Goal: Check status: Check status

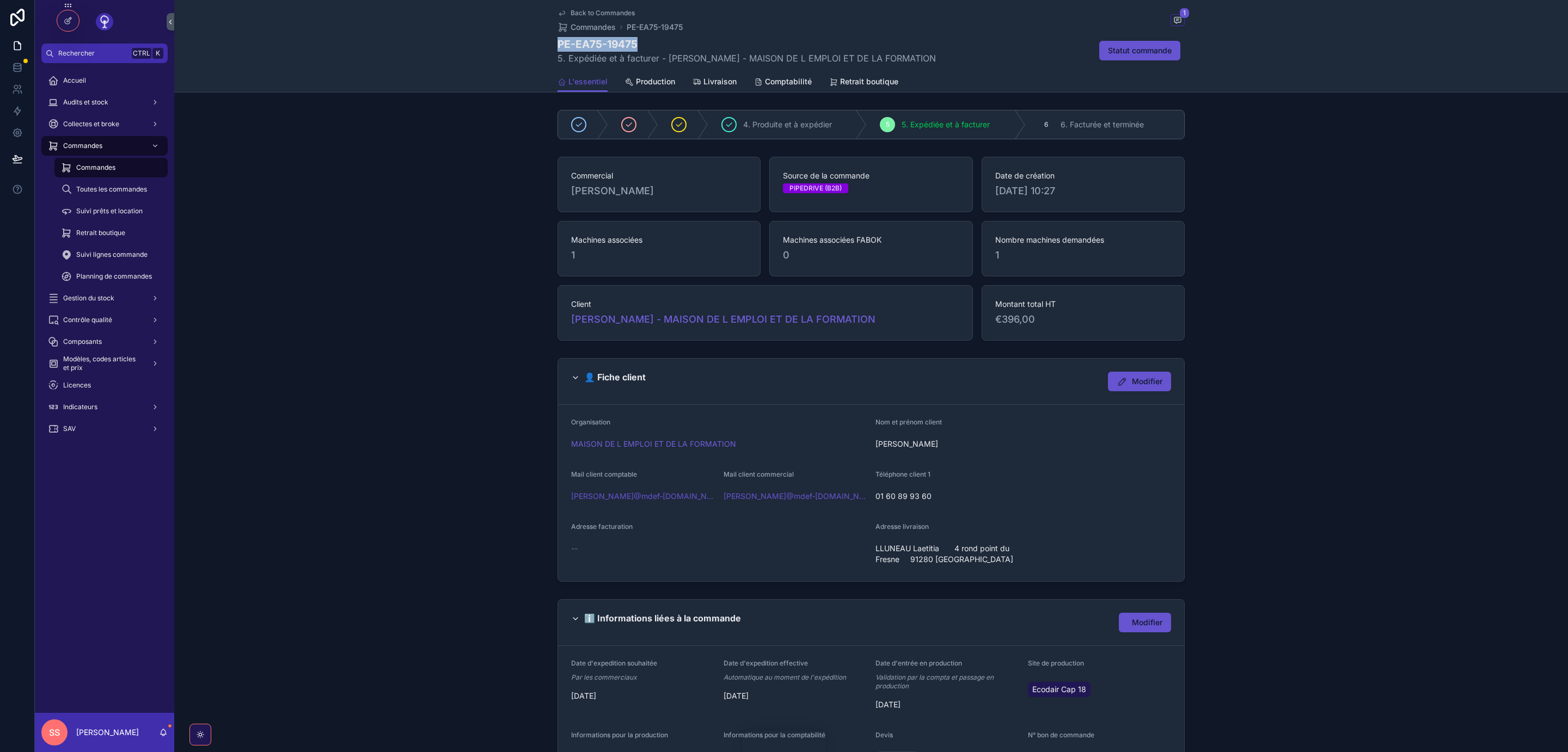
click at [589, 14] on span "Back to Commandes" at bounding box center [602, 14] width 64 height 9
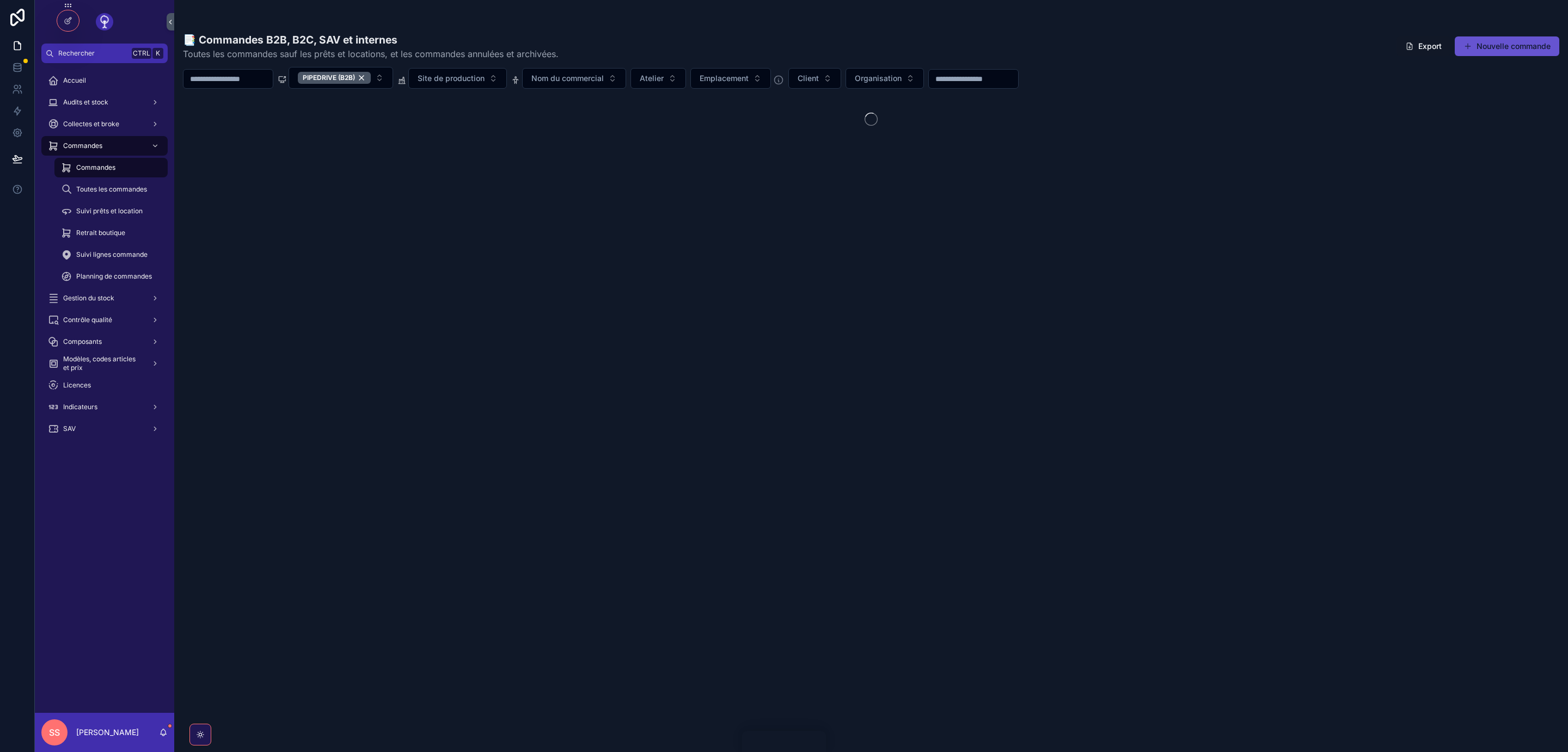
click at [120, 187] on span "Toutes les commandes" at bounding box center [112, 189] width 71 height 9
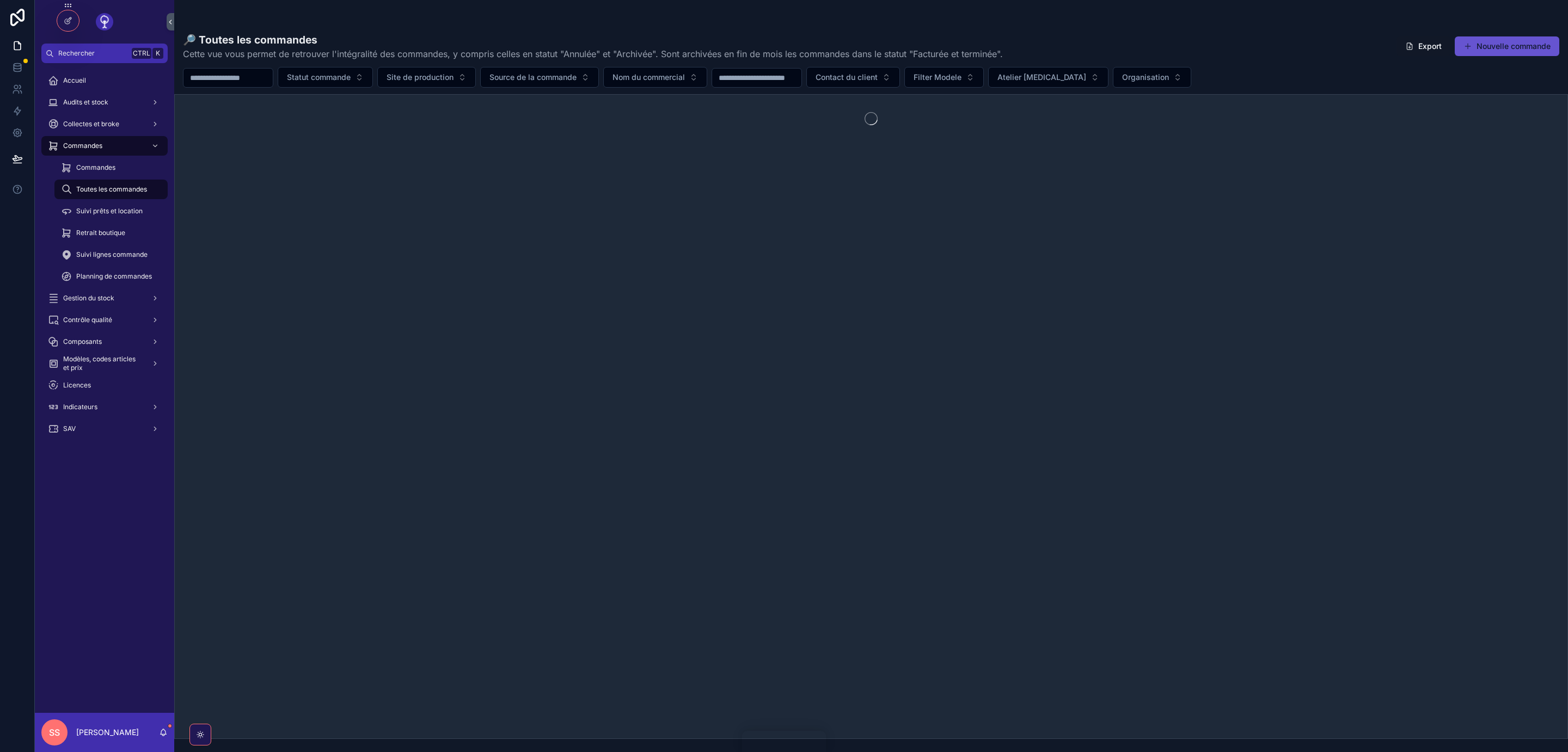
click at [120, 189] on span "Toutes les commandes" at bounding box center [112, 189] width 71 height 9
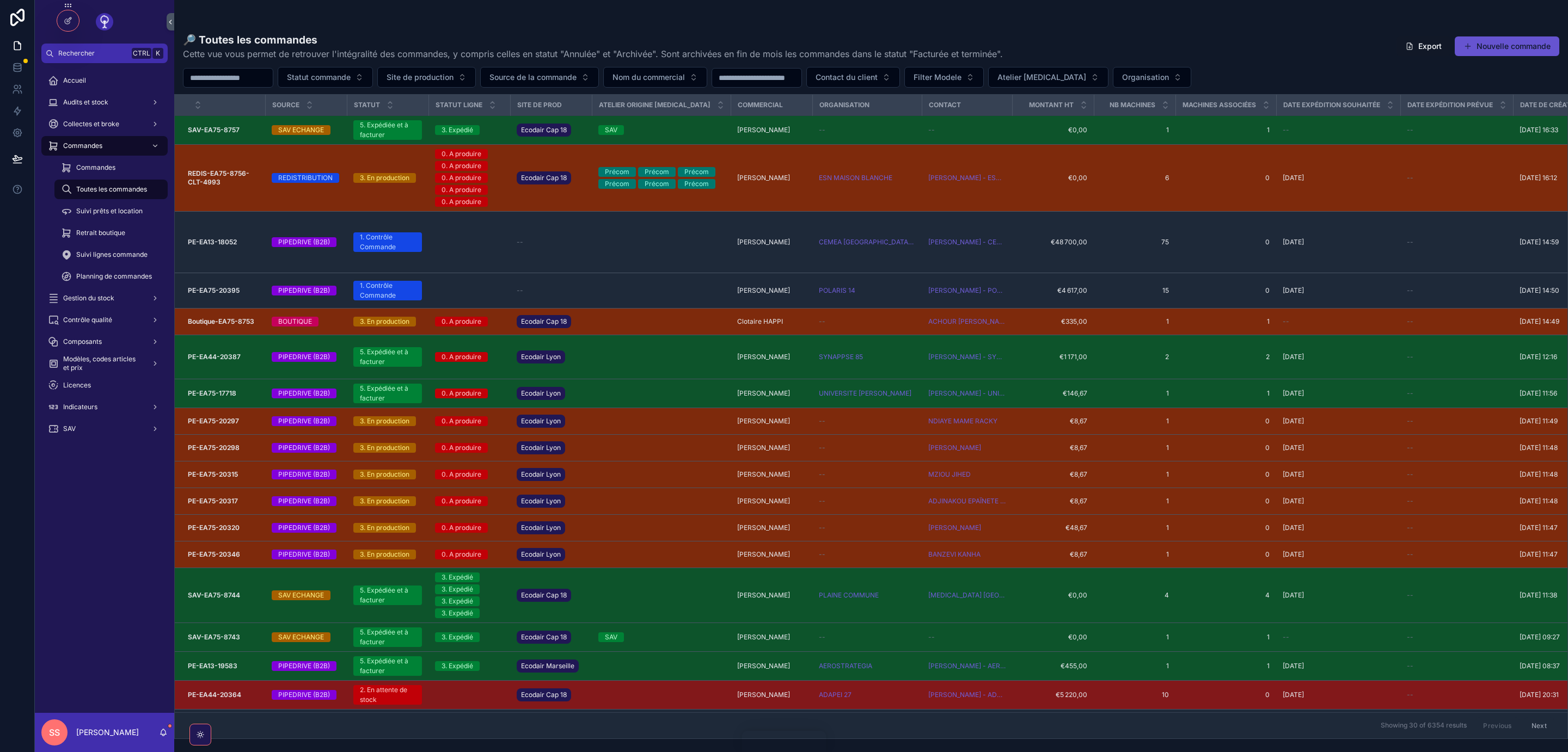
click at [257, 76] on input "scrollable content" at bounding box center [228, 78] width 89 height 15
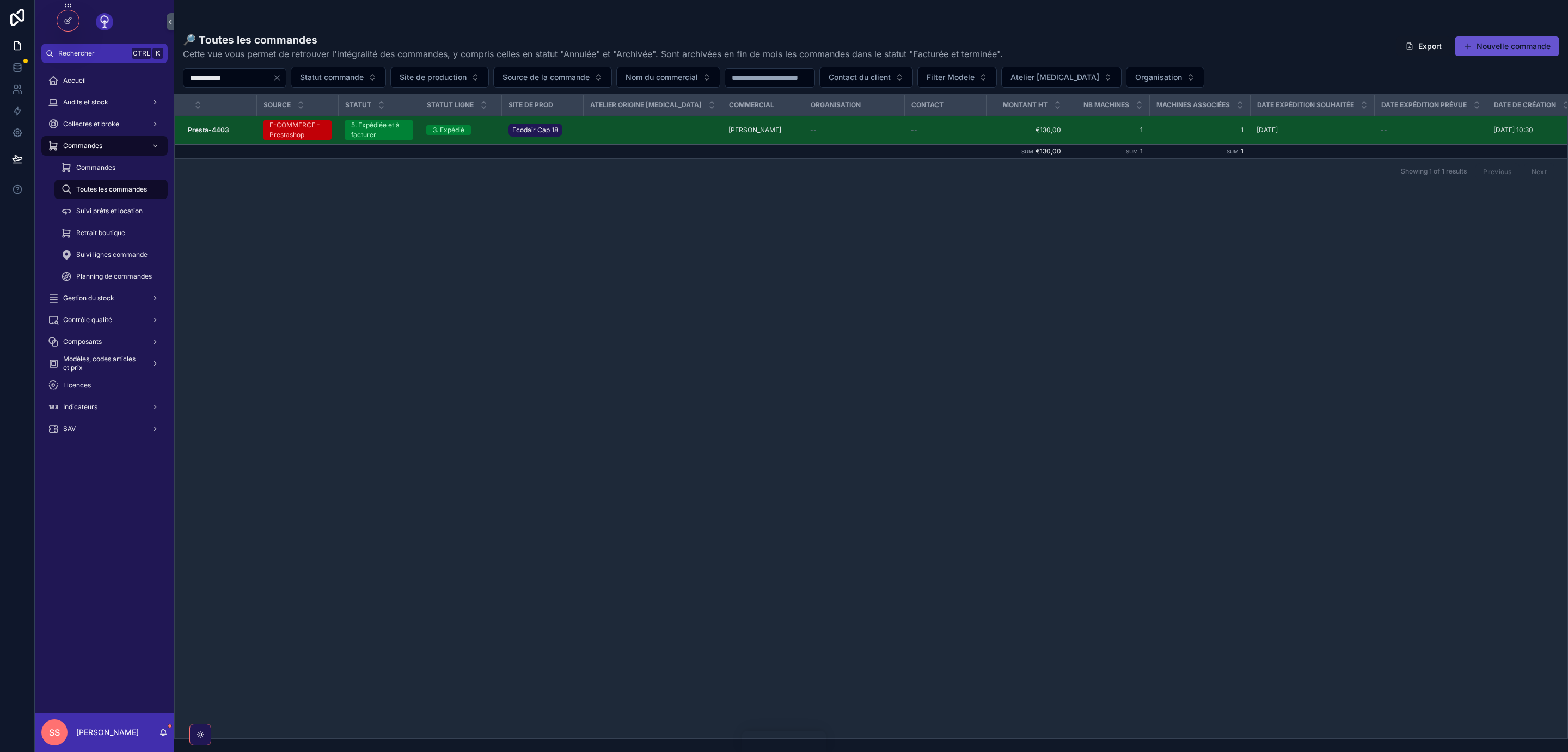
type input "**********"
click at [212, 130] on strong "Presta-4403" at bounding box center [208, 130] width 42 height 8
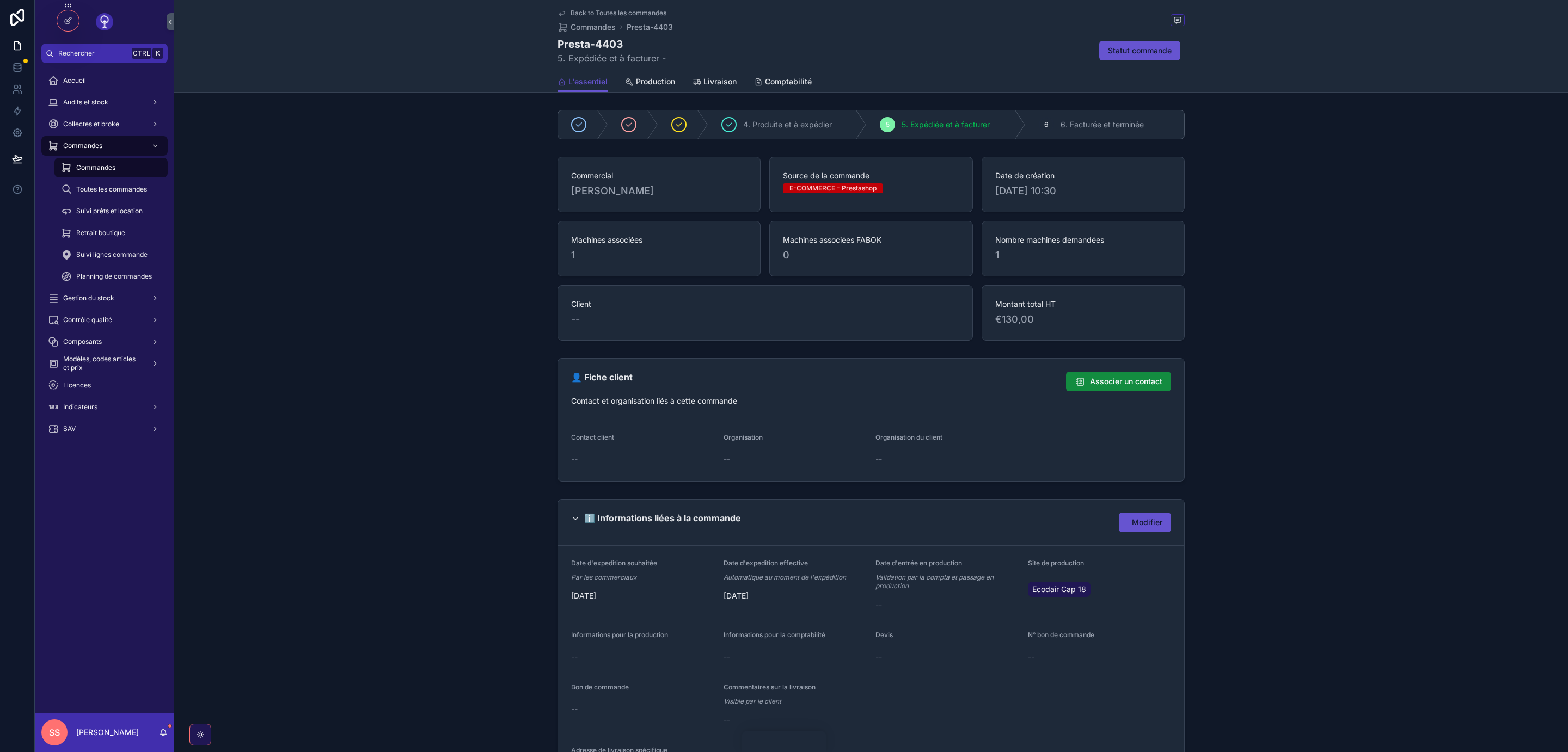
click at [797, 80] on span "Comptabilité" at bounding box center [789, 81] width 47 height 11
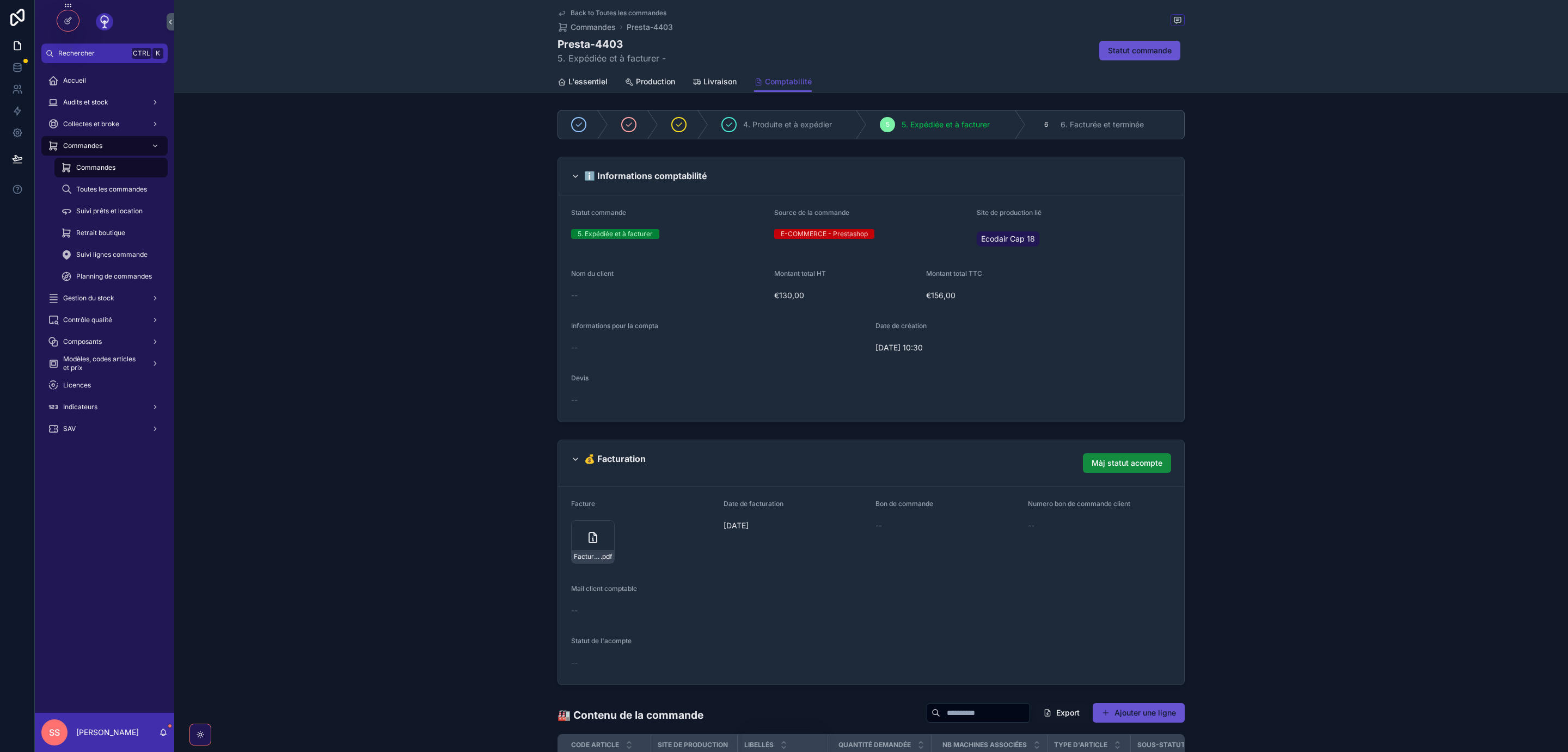
click at [586, 13] on span "Back to Toutes les commandes" at bounding box center [618, 14] width 96 height 9
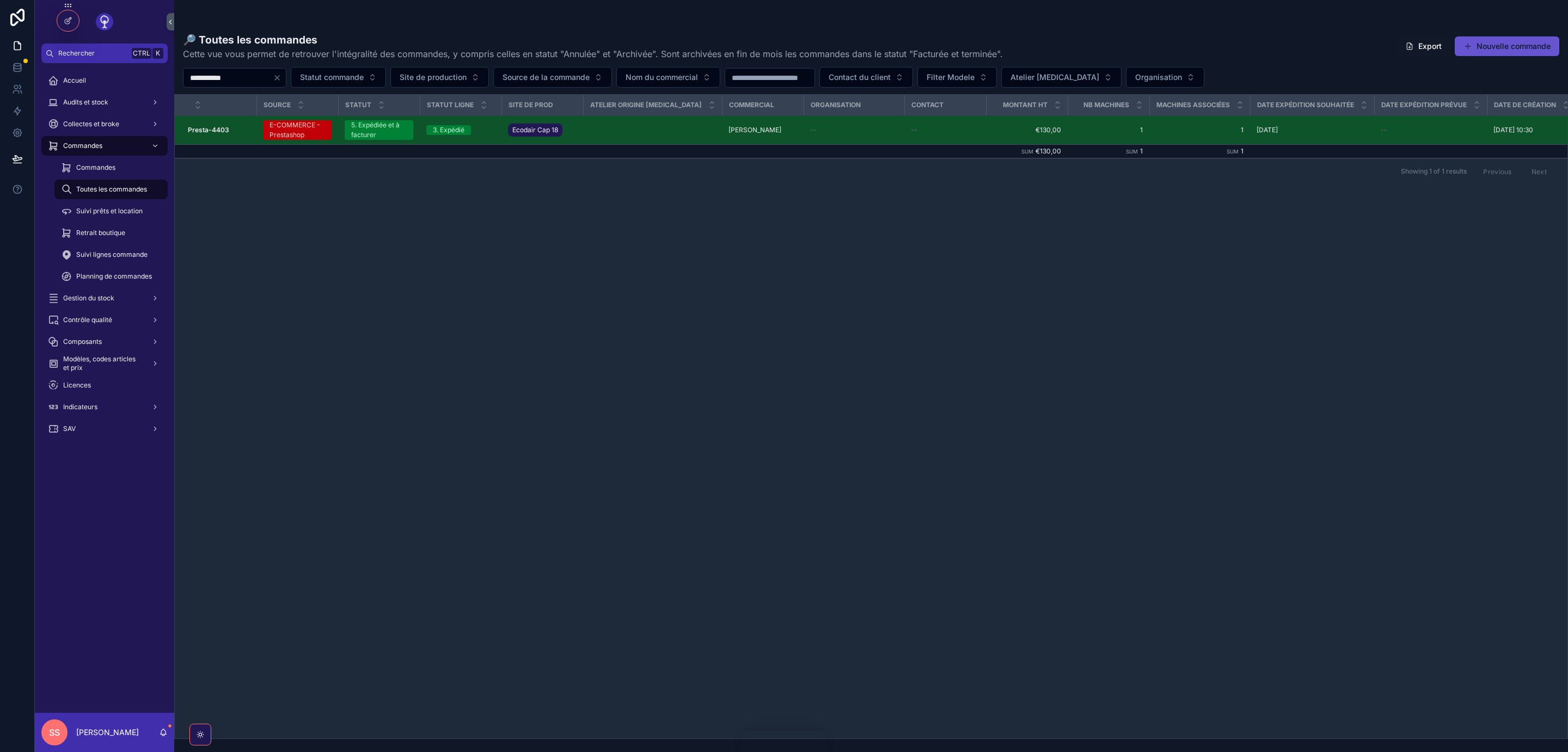
click at [88, 146] on span "Commandes" at bounding box center [83, 146] width 39 height 9
